Goal: Find specific page/section: Find specific page/section

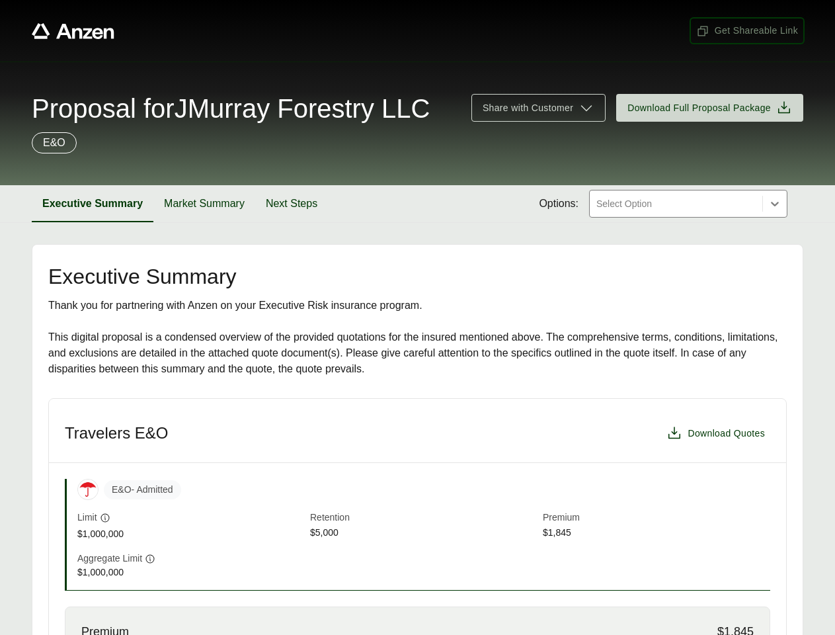
click at [748, 30] on span "Get Shareable Link" at bounding box center [748, 31] width 102 height 14
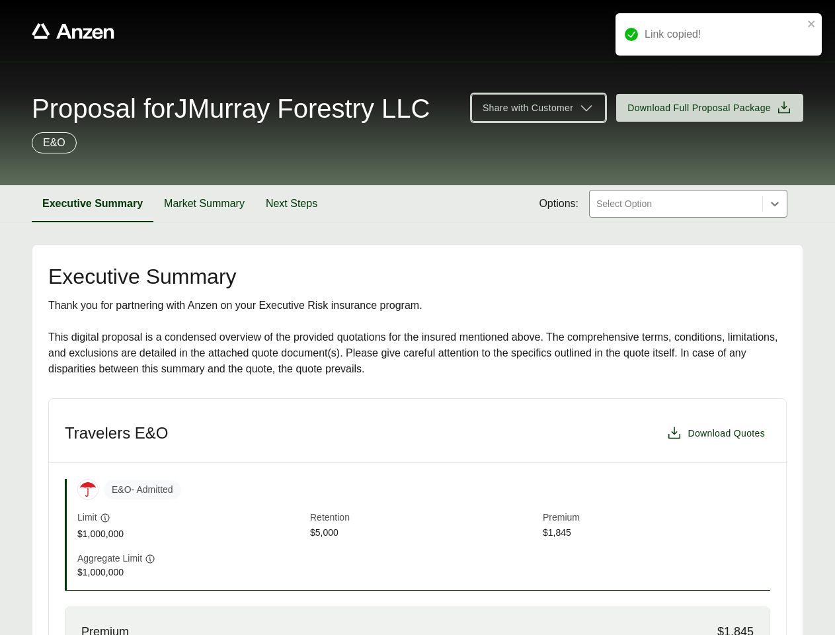
click at [538, 108] on span "Share with Customer" at bounding box center [528, 108] width 91 height 14
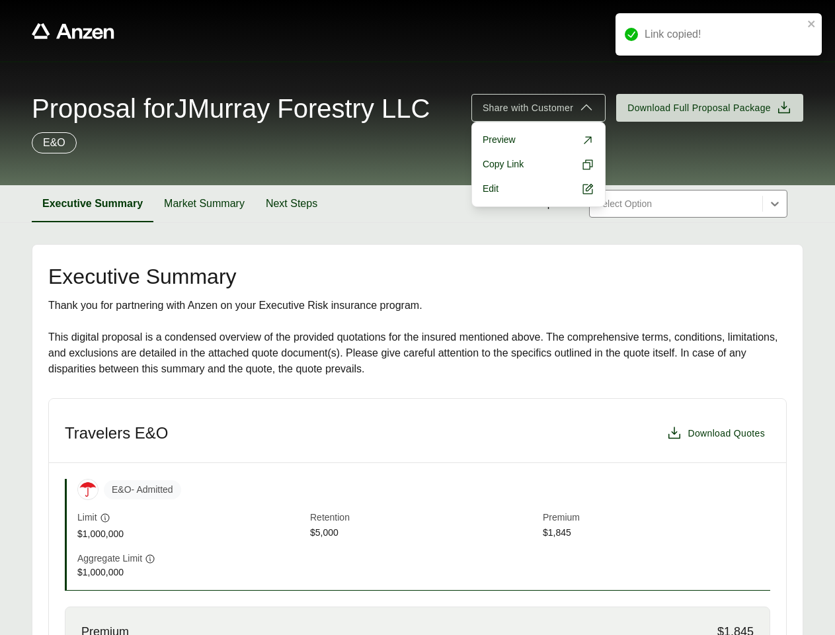
click at [93, 204] on button "Executive Summary" at bounding box center [93, 203] width 122 height 37
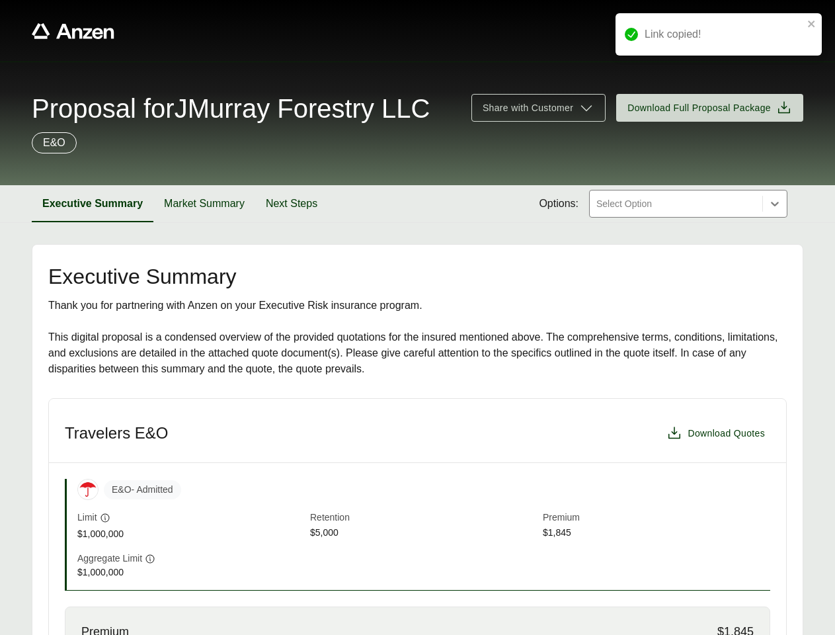
click at [204, 204] on button "Market Summary" at bounding box center [204, 203] width 102 height 37
click at [292, 204] on button "Next Steps" at bounding box center [289, 203] width 73 height 37
click at [417, 517] on div "E&O - Admitted Limit $1,000,000 Retention $5,000 Premium $1,845" at bounding box center [423, 510] width 693 height 62
